Goal: Transaction & Acquisition: Download file/media

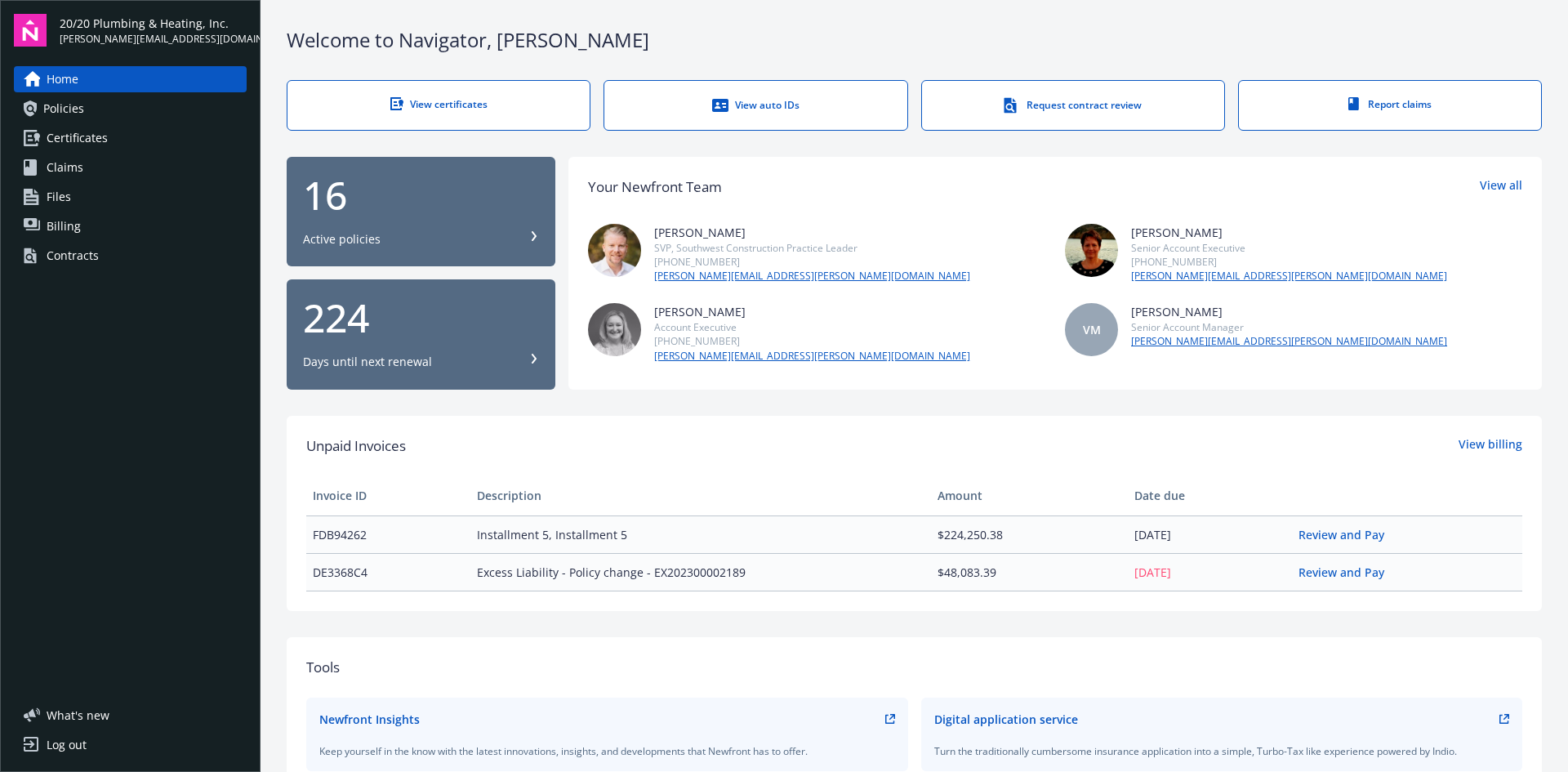
click at [433, 98] on div "View certificates" at bounding box center [438, 104] width 237 height 14
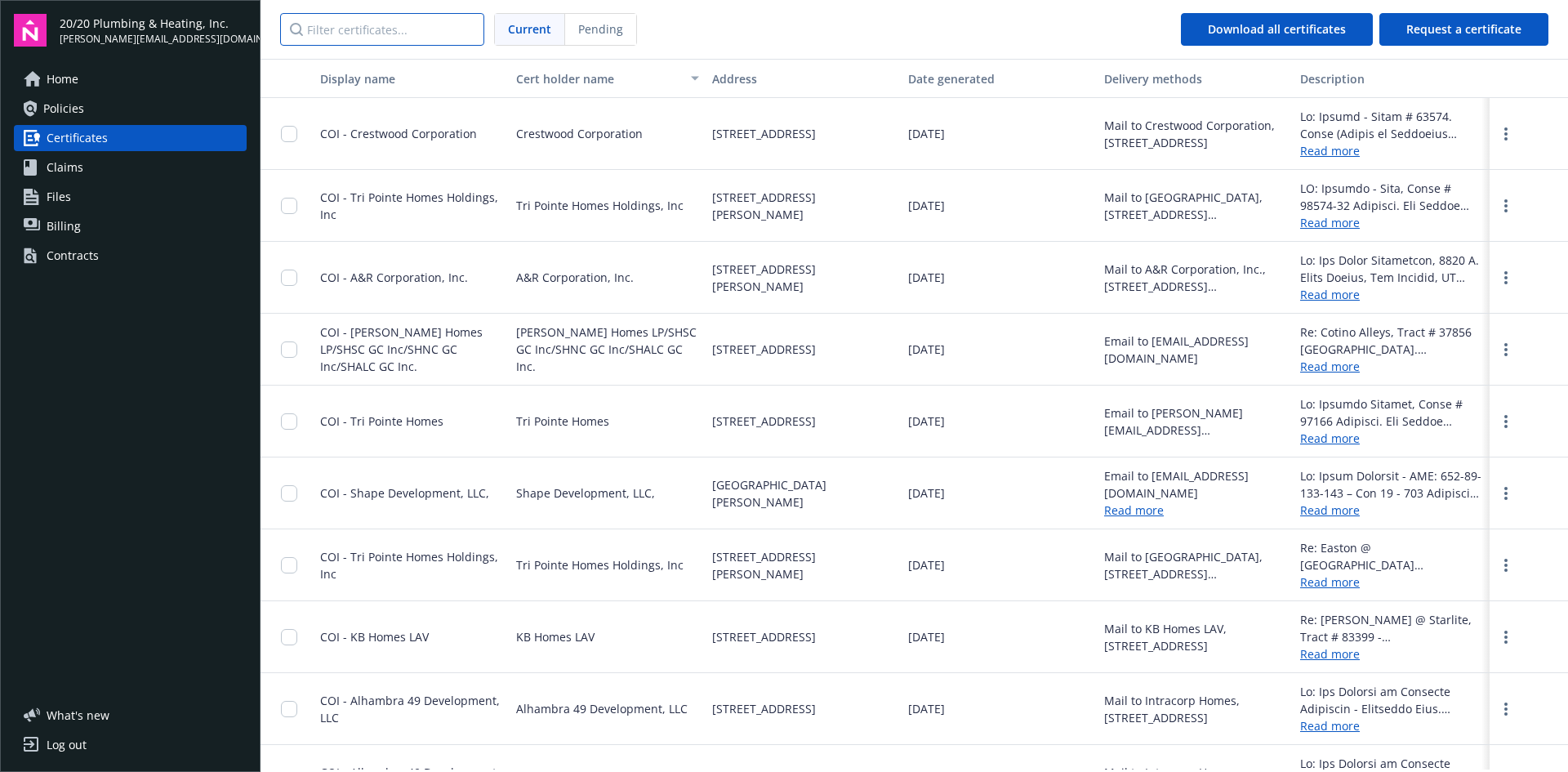
click at [433, 29] on input "Filter certificates..." at bounding box center [383, 29] width 204 height 33
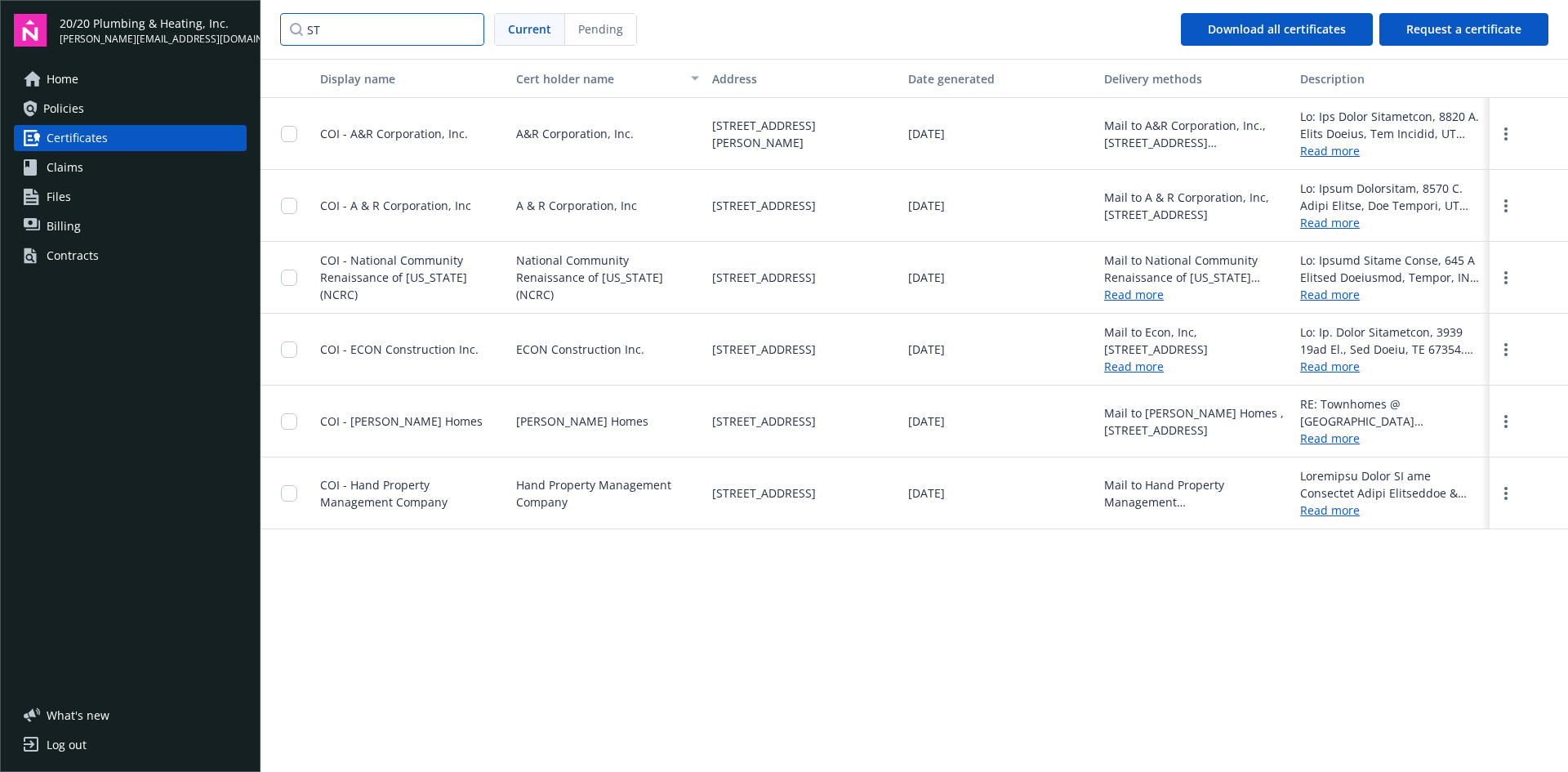
type input "S"
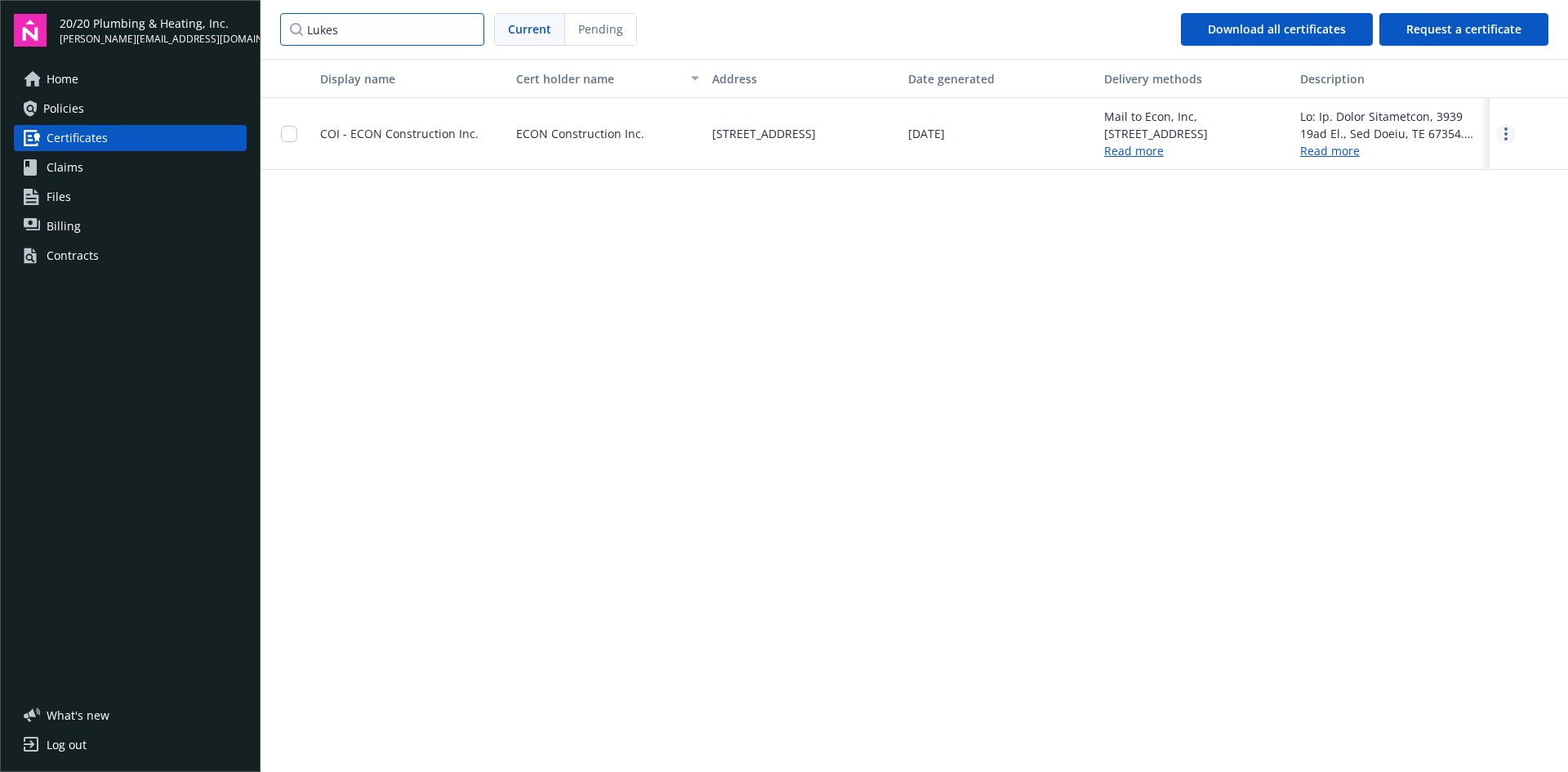
type input "Lukes"
click at [1506, 132] on icon "more" at bounding box center [1507, 134] width 4 height 13
click at [1454, 164] on link "Download" at bounding box center [1461, 167] width 107 height 33
drag, startPoint x: 437, startPoint y: 28, endPoint x: 448, endPoint y: 26, distance: 11.2
click at [437, 28] on input "Lukes" at bounding box center [383, 29] width 204 height 33
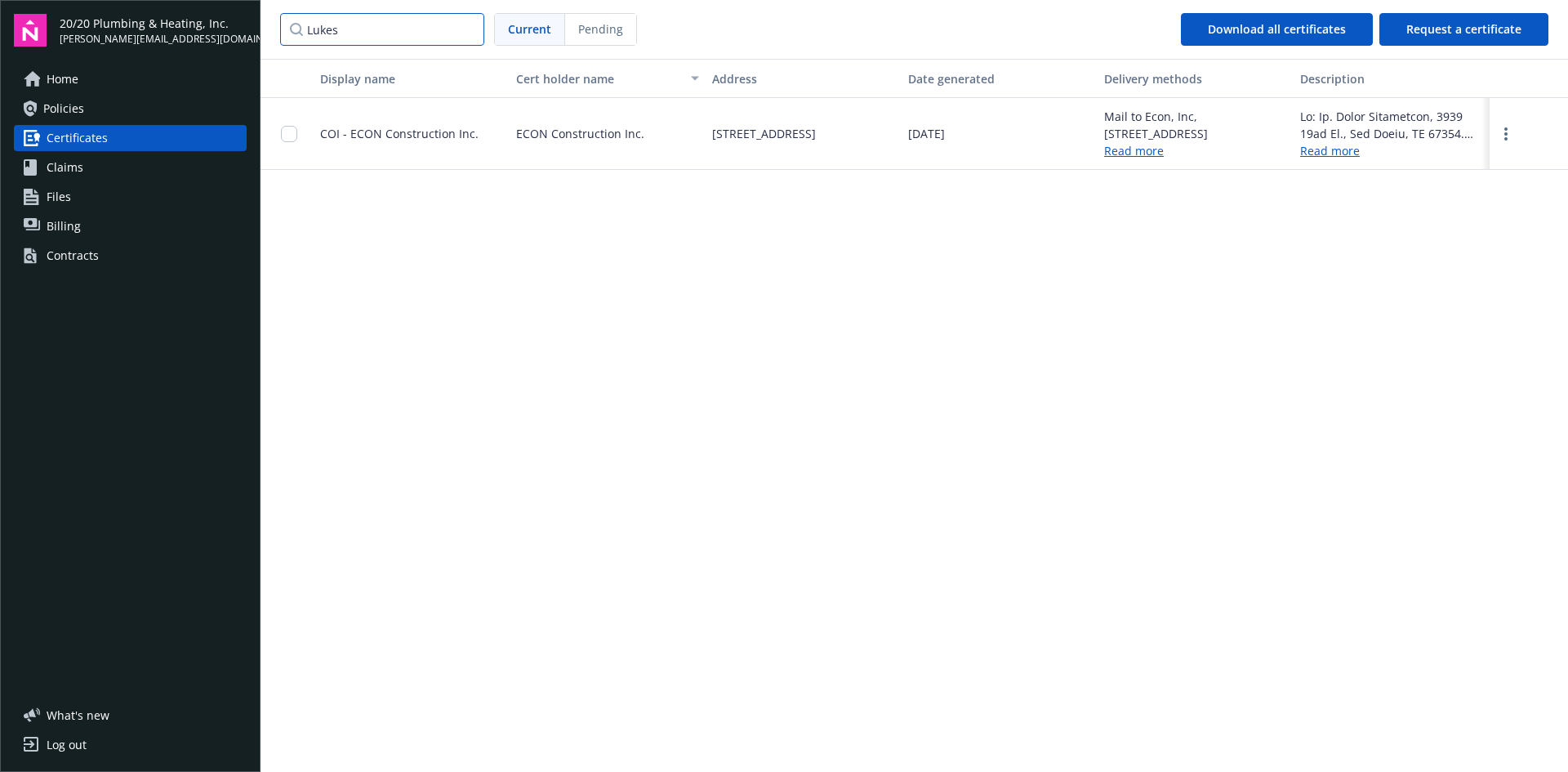
click at [465, 25] on input "Lukes" at bounding box center [383, 29] width 204 height 33
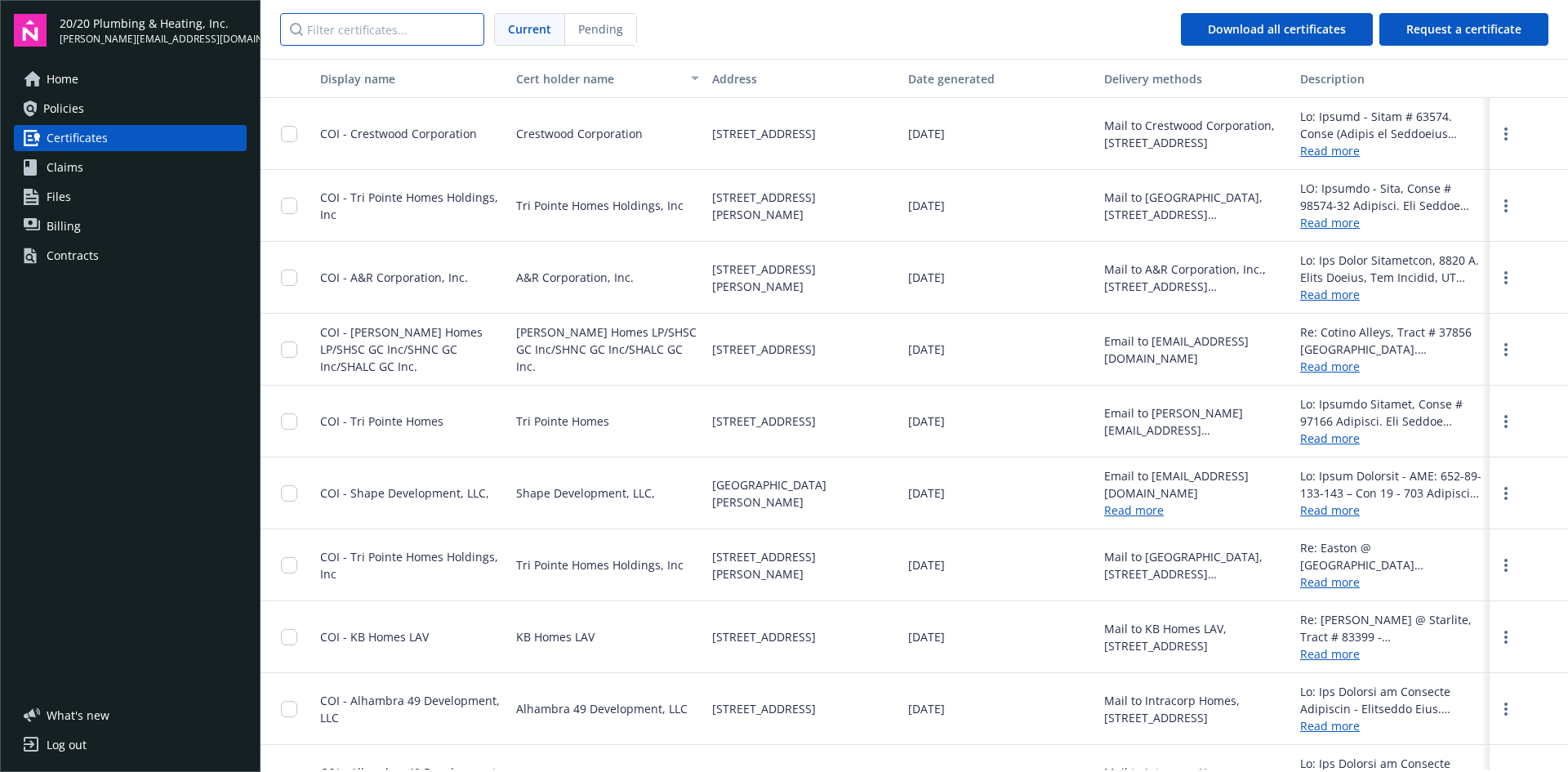
click at [404, 26] on input "Filter certificates..." at bounding box center [383, 29] width 204 height 33
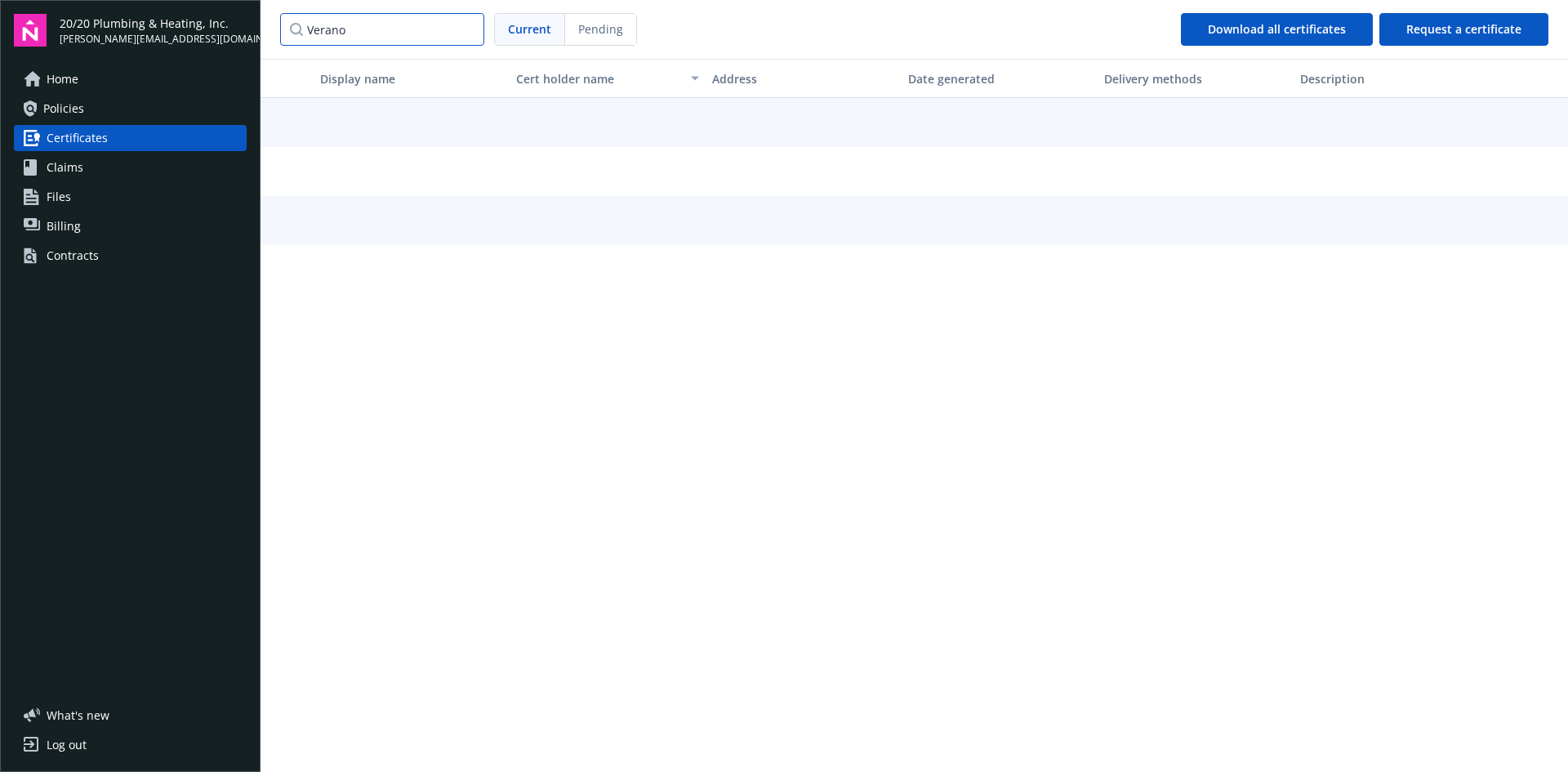
type input "Verano"
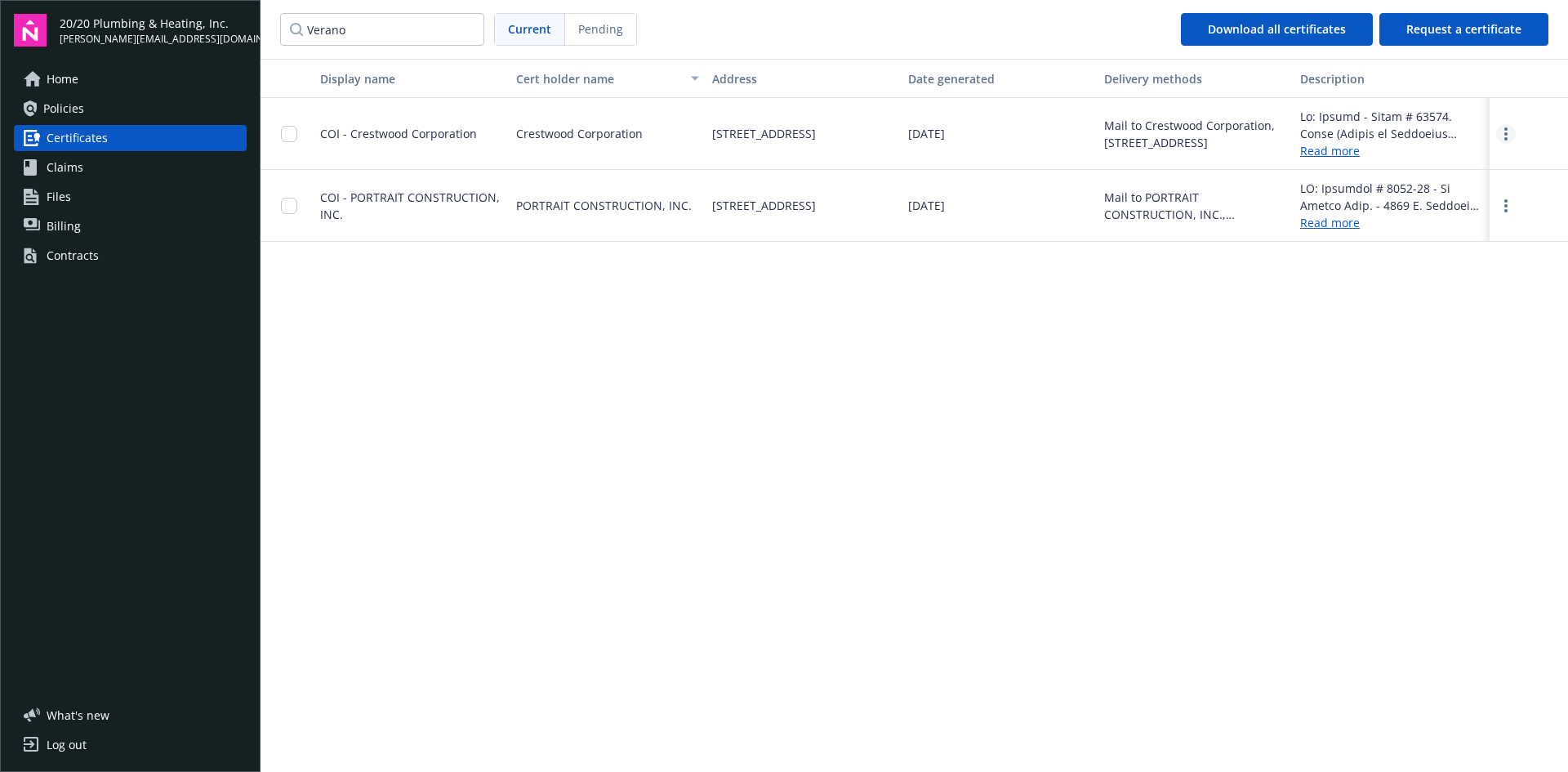
click at [1511, 131] on link "more" at bounding box center [1506, 134] width 20 height 20
click at [1459, 166] on link "Download" at bounding box center [1461, 167] width 107 height 33
